Goal: Task Accomplishment & Management: Use online tool/utility

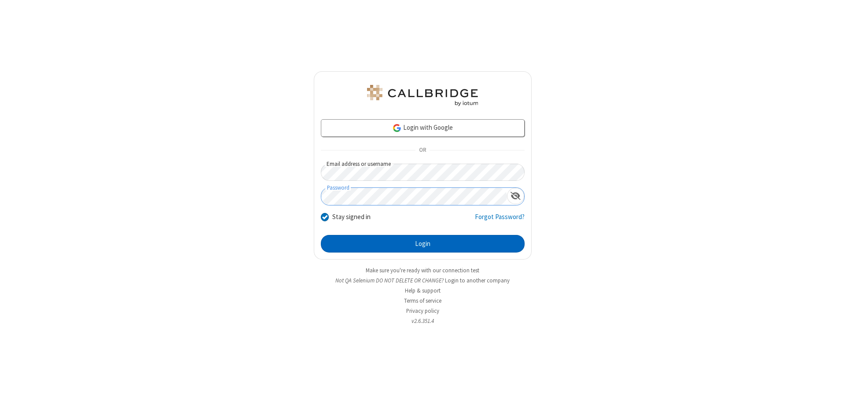
click at [422, 244] on button "Login" at bounding box center [423, 244] width 204 height 18
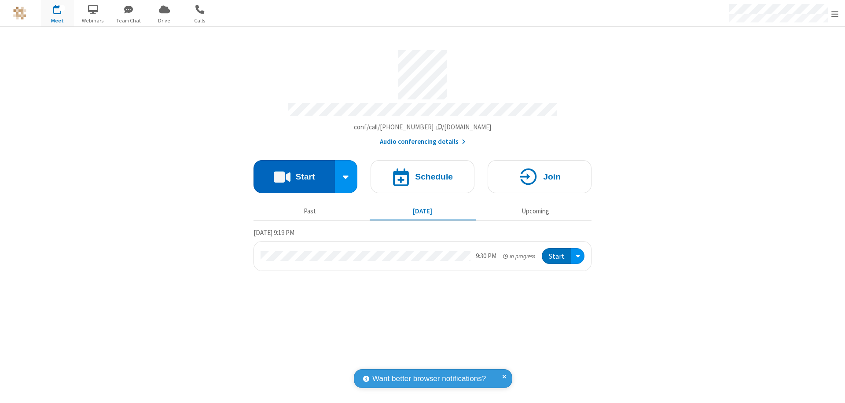
click at [294, 172] on button "Start" at bounding box center [293, 176] width 81 height 33
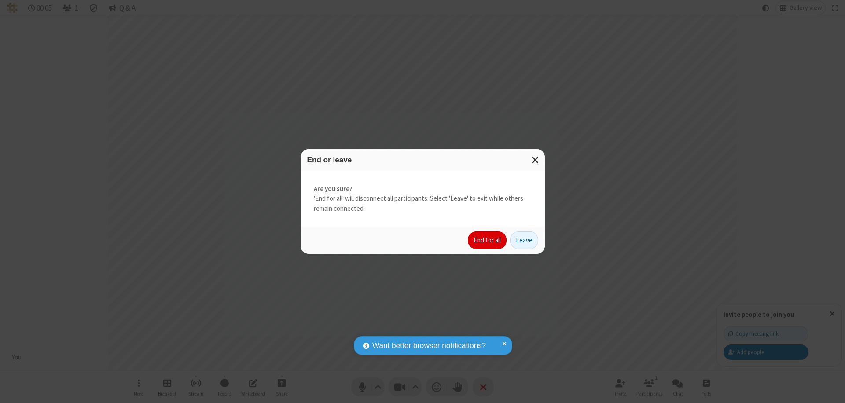
click at [487, 240] on button "End for all" at bounding box center [487, 240] width 39 height 18
